Goal: Check status: Check status

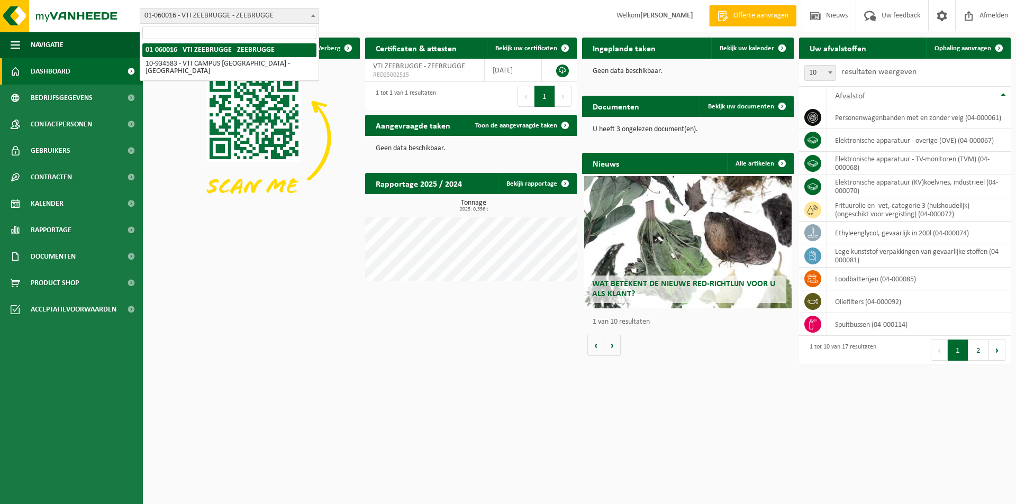
click at [309, 18] on span at bounding box center [313, 15] width 11 height 14
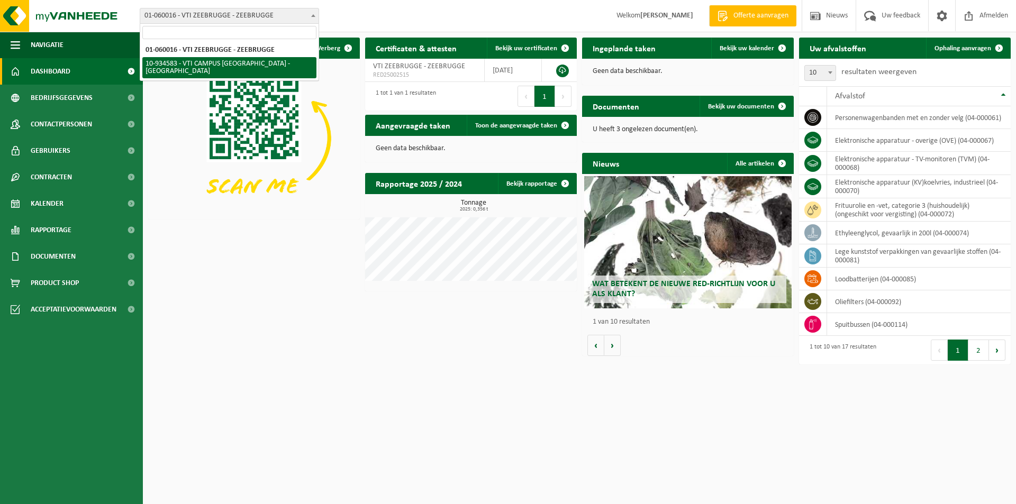
select select "136250"
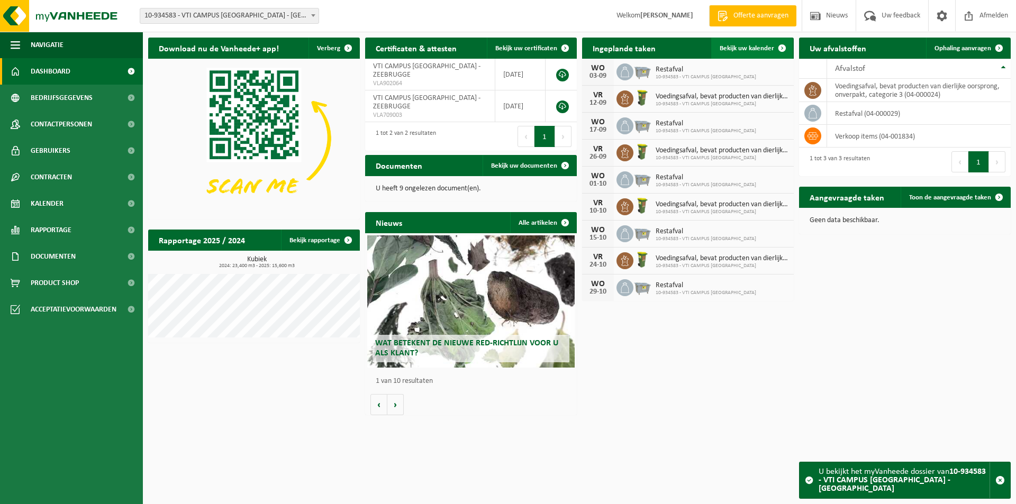
click at [745, 48] on span "Bekijk uw kalender" at bounding box center [747, 48] width 55 height 7
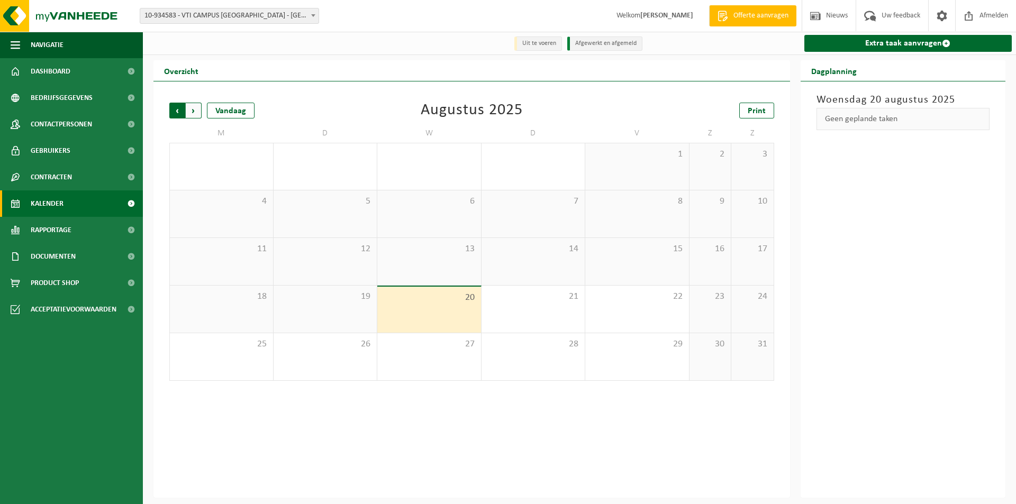
click at [194, 112] on span "Volgende" at bounding box center [194, 111] width 16 height 16
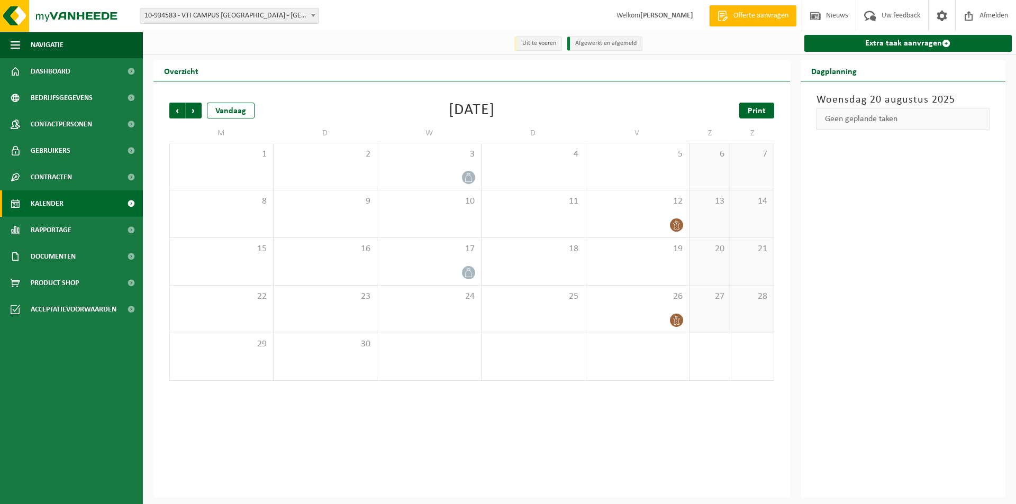
click at [755, 111] on span "Print" at bounding box center [757, 111] width 18 height 8
click at [191, 110] on span "Volgende" at bounding box center [194, 111] width 16 height 16
click at [759, 109] on span "Print" at bounding box center [757, 111] width 18 height 8
